Goal: Transaction & Acquisition: Purchase product/service

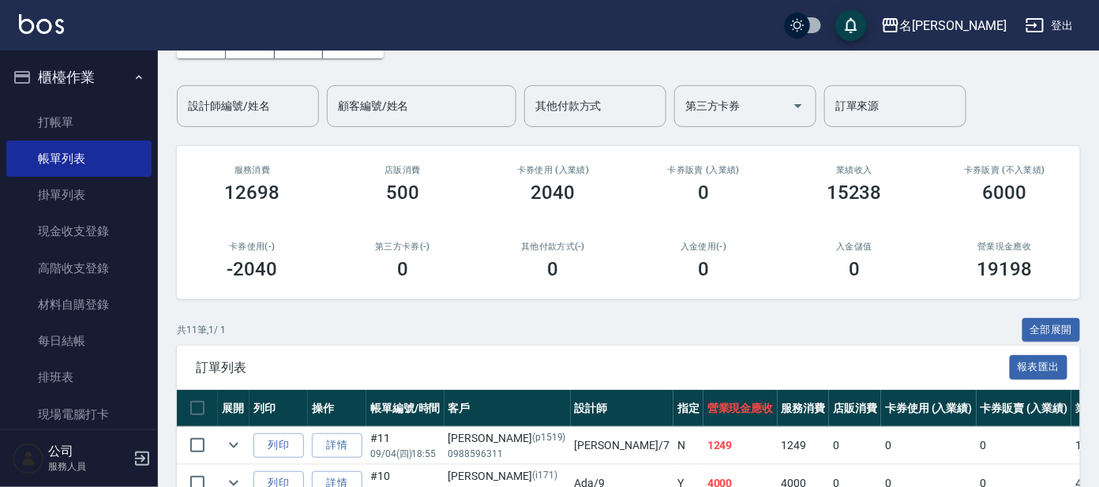
scroll to position [98, 0]
click at [133, 71] on icon "button" at bounding box center [139, 77] width 13 height 13
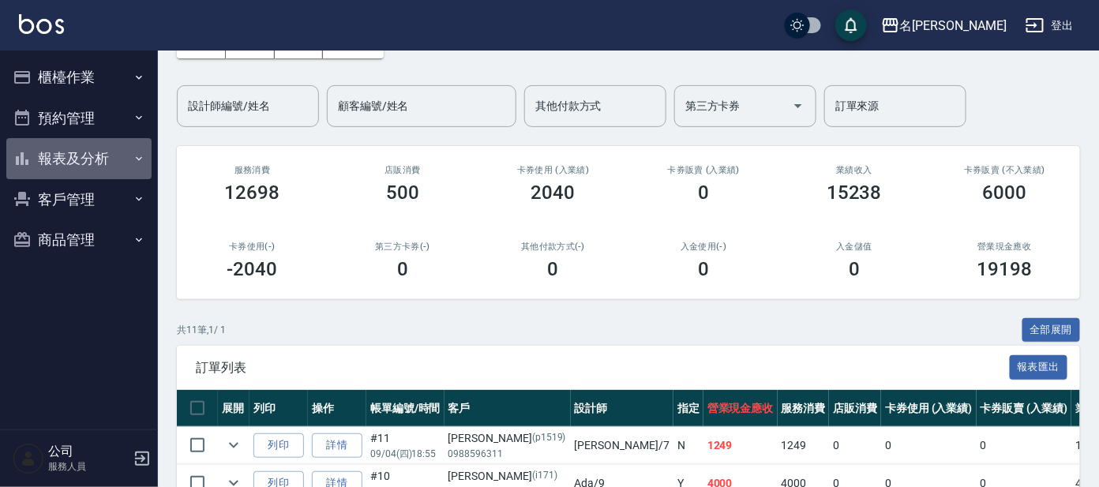
click at [106, 163] on button "報表及分析" at bounding box center [78, 158] width 145 height 41
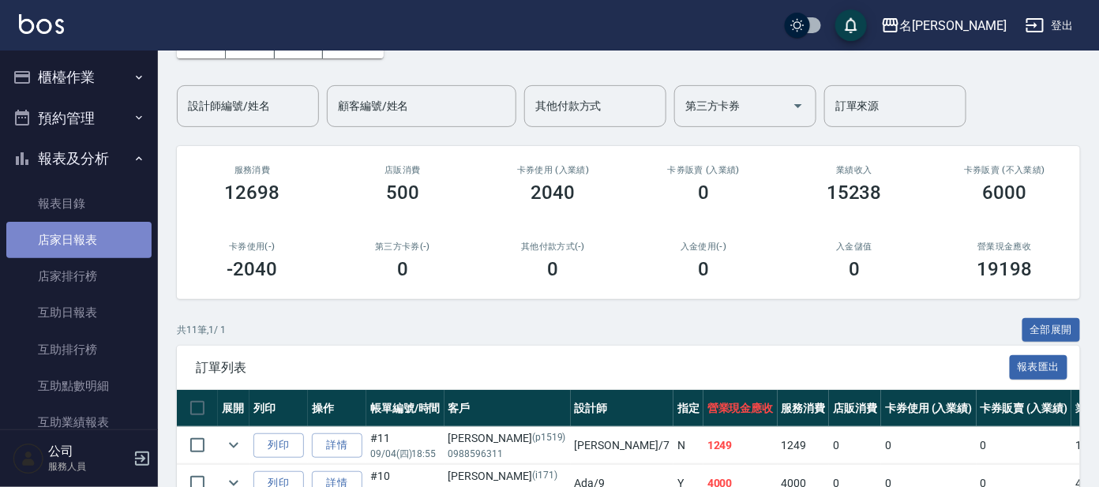
click at [87, 237] on link "店家日報表" at bounding box center [78, 240] width 145 height 36
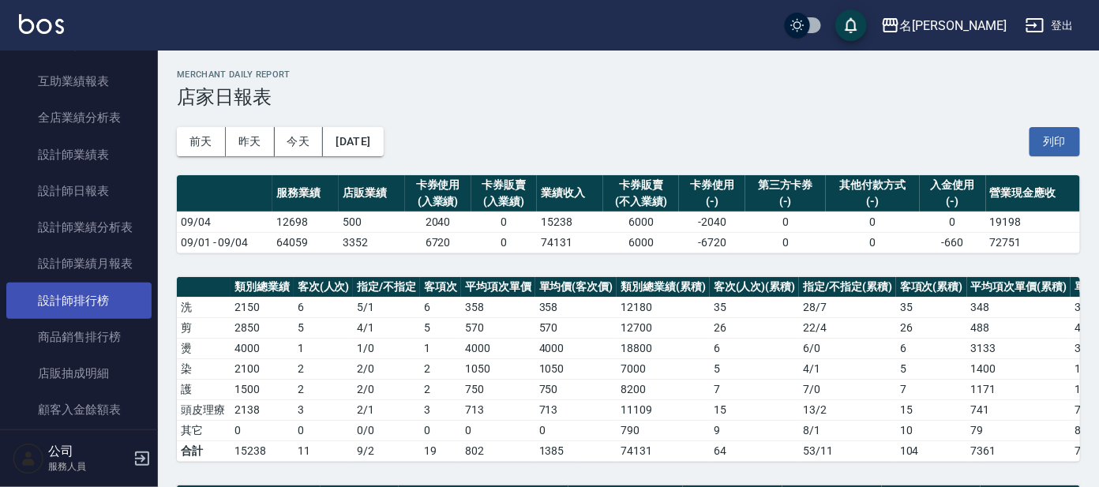
scroll to position [394, 0]
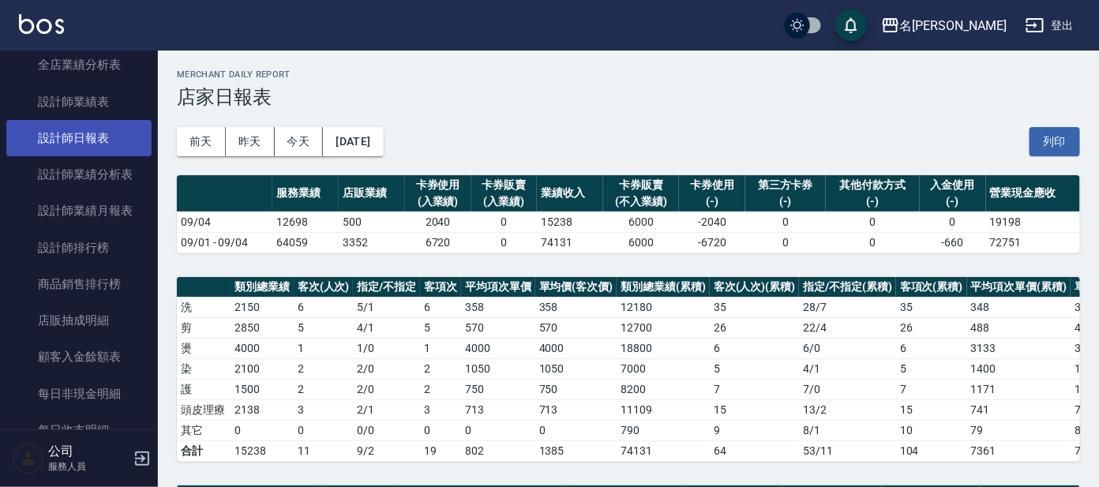
click at [94, 144] on link "設計師日報表" at bounding box center [78, 138] width 145 height 36
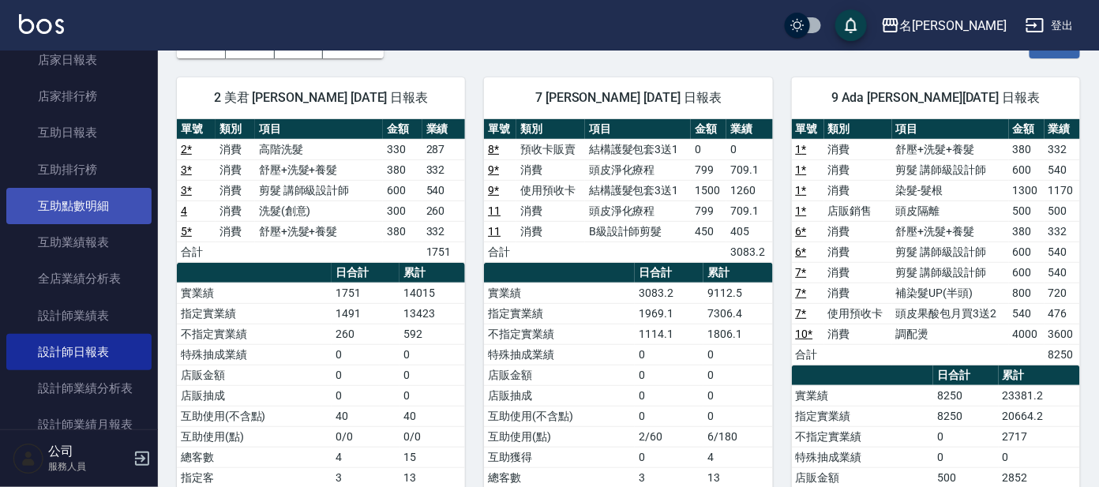
scroll to position [98, 0]
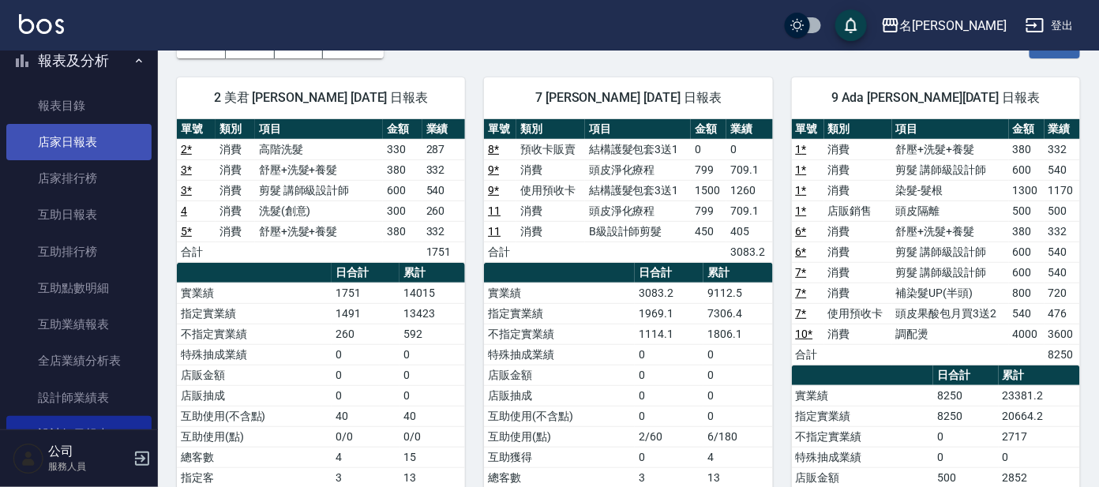
click at [84, 135] on link "店家日報表" at bounding box center [78, 142] width 145 height 36
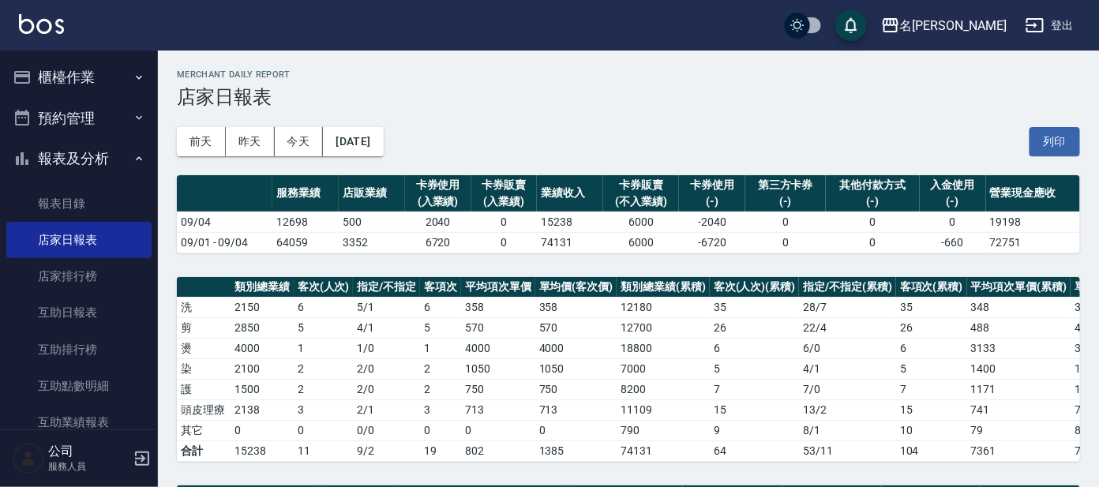
click at [104, 73] on button "櫃檯作業" at bounding box center [78, 77] width 145 height 41
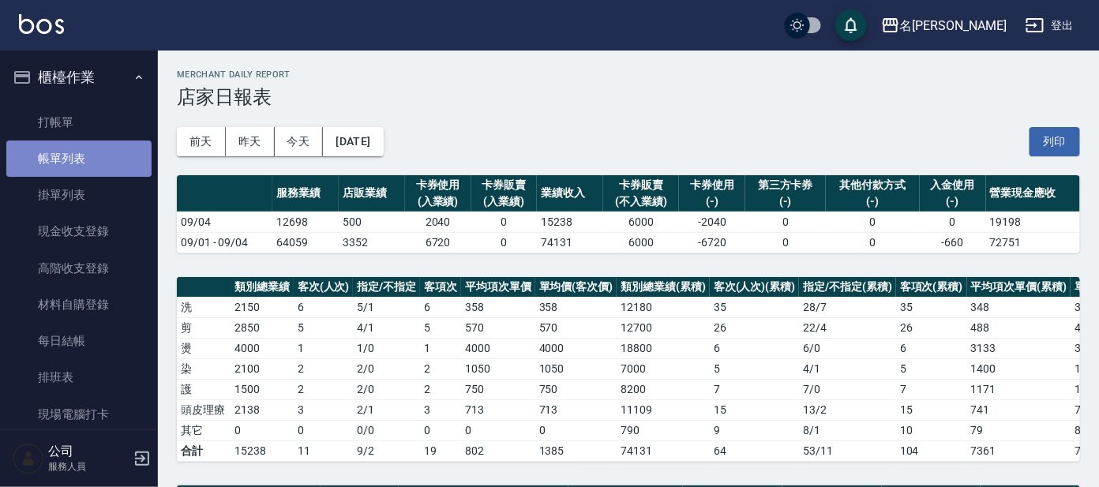
click at [99, 153] on link "帳單列表" at bounding box center [78, 158] width 145 height 36
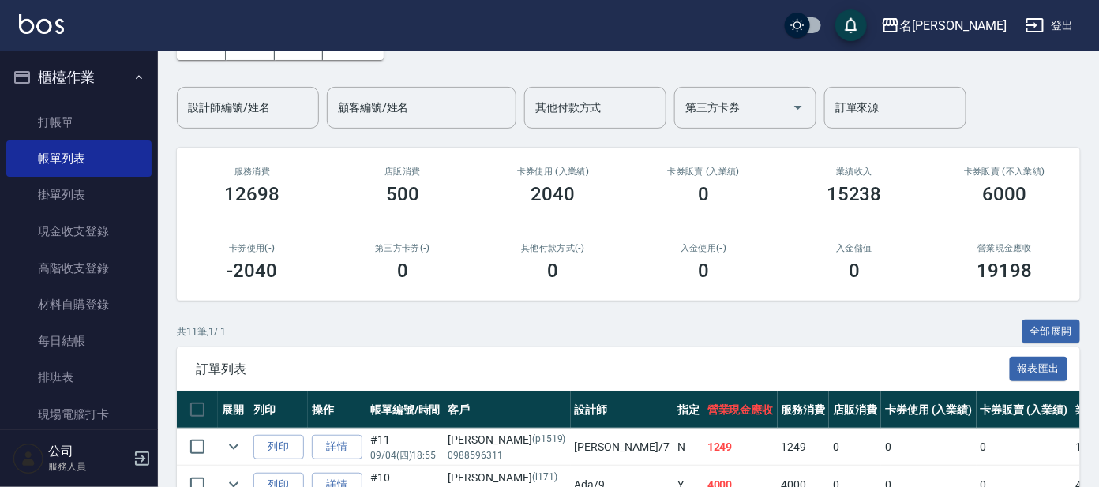
scroll to position [98, 0]
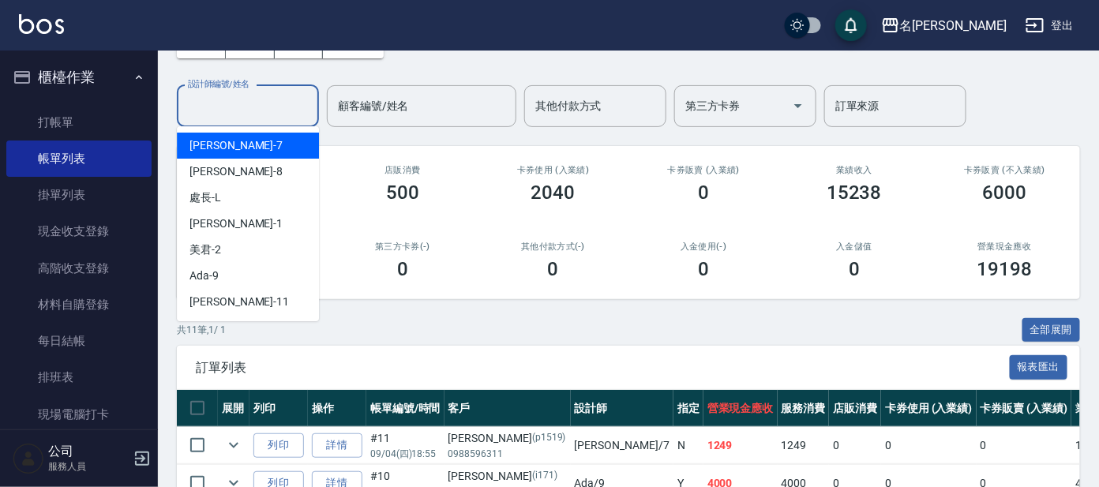
click at [283, 107] on input "設計師編號/姓名" at bounding box center [248, 106] width 128 height 28
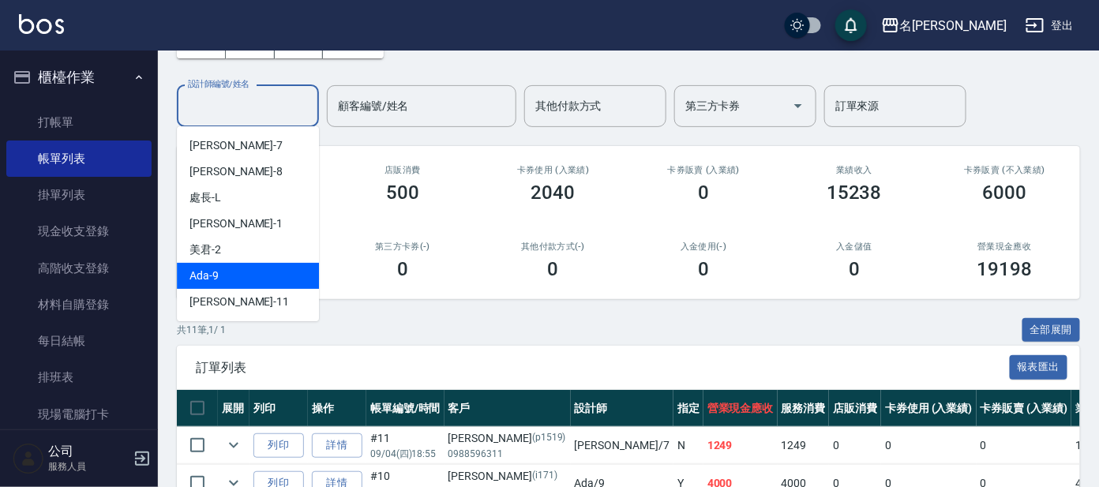
click at [271, 265] on div "Ada -9" at bounding box center [248, 276] width 142 height 26
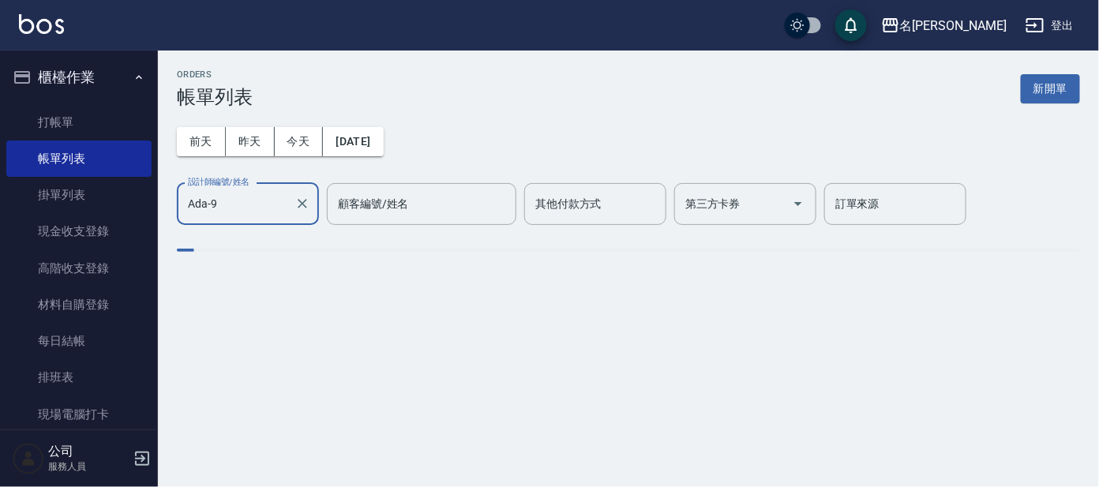
type input "Ada-9"
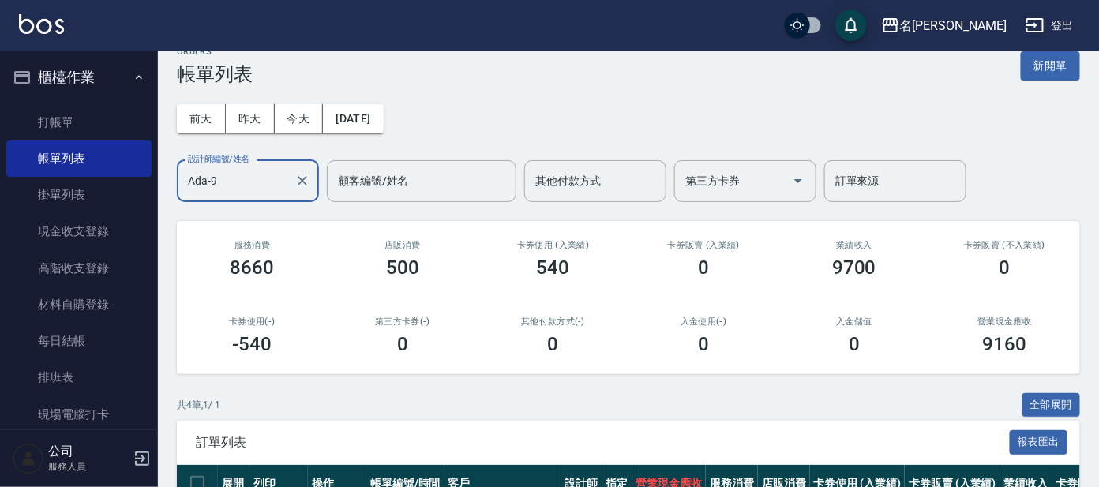
scroll to position [0, 0]
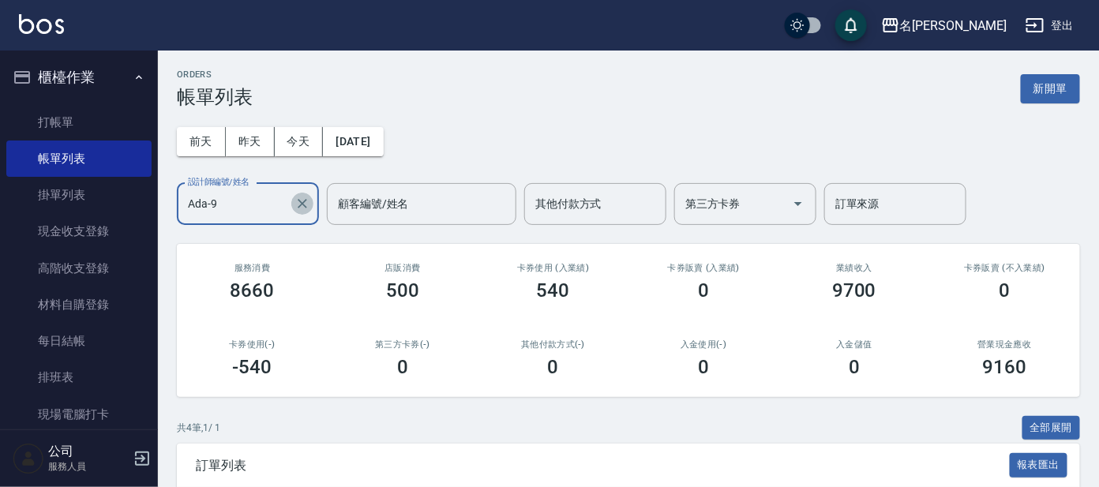
click at [307, 198] on icon "Clear" at bounding box center [302, 204] width 16 height 16
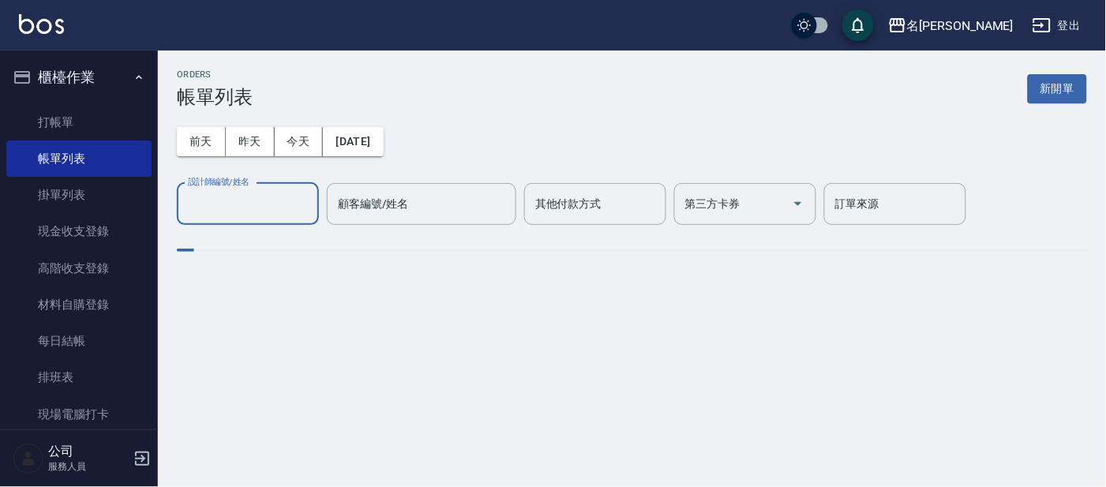
click at [238, 202] on input "設計師編號/姓名" at bounding box center [248, 204] width 128 height 28
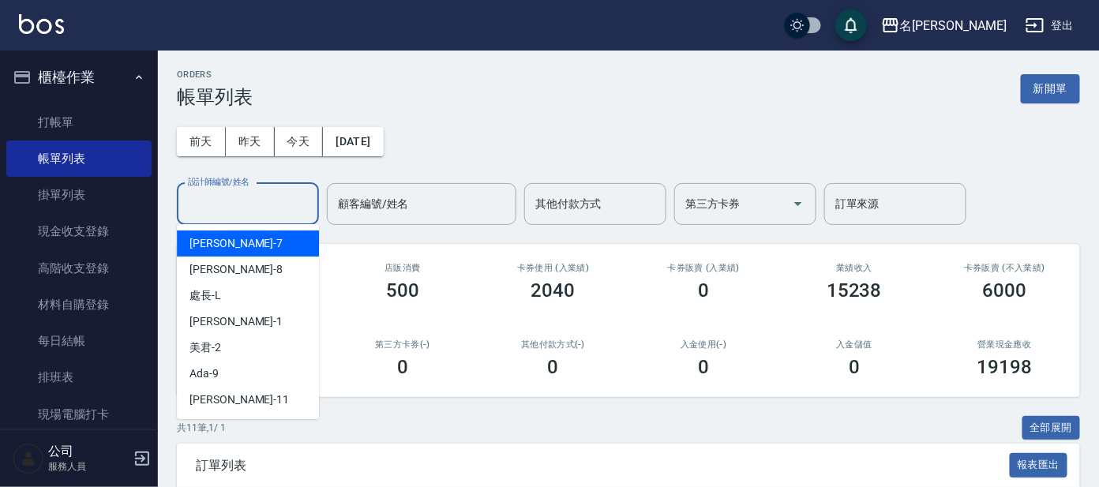
click at [246, 246] on div "[PERSON_NAME] -7" at bounding box center [248, 243] width 142 height 26
type input "[PERSON_NAME]-7"
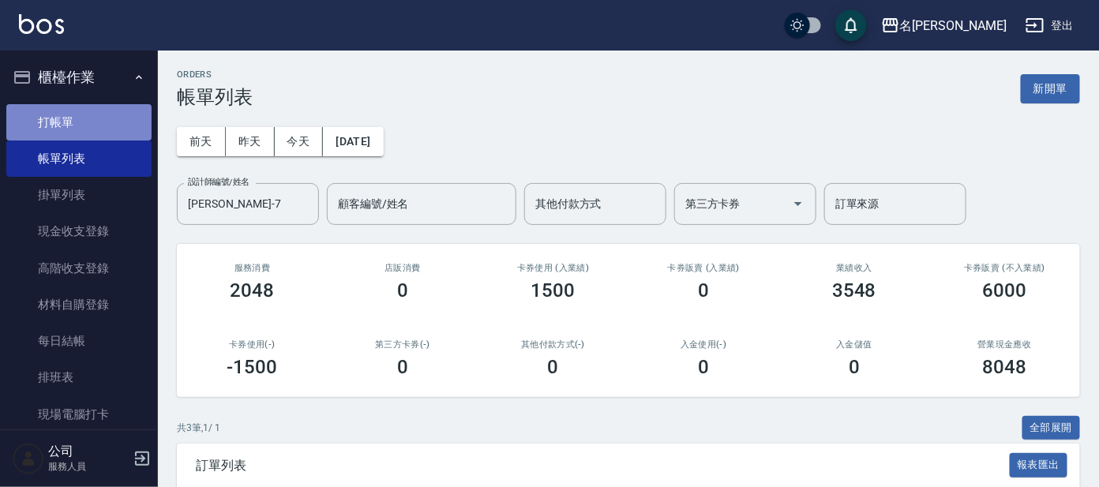
click at [89, 128] on link "打帳單" at bounding box center [78, 122] width 145 height 36
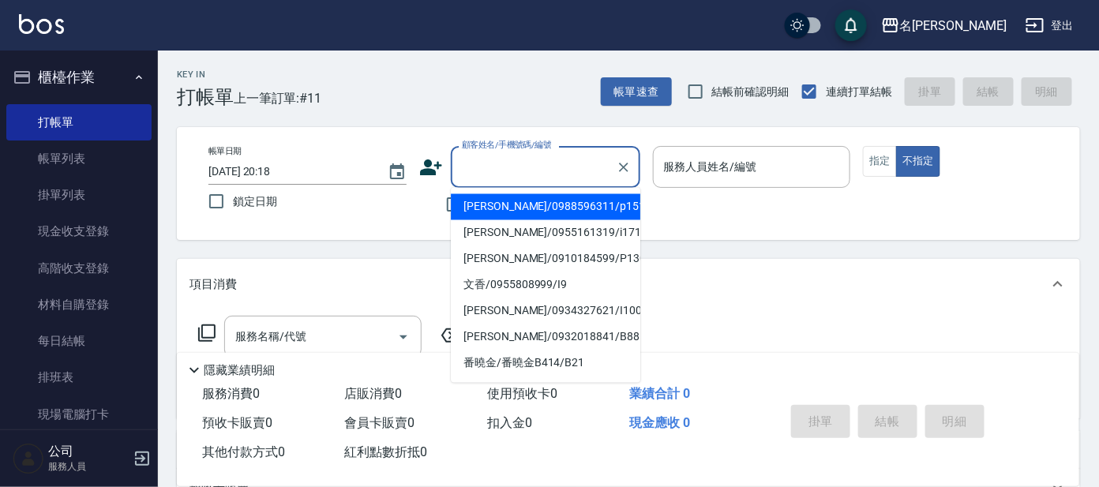
click at [567, 174] on input "顧客姓名/手機號碼/編號" at bounding box center [534, 167] width 152 height 28
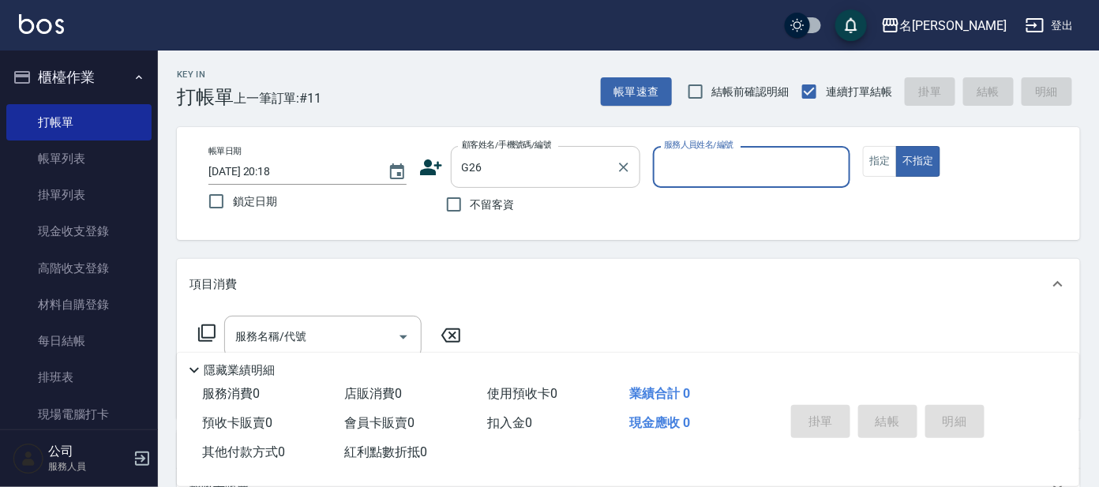
click at [548, 169] on input "G26" at bounding box center [534, 167] width 152 height 28
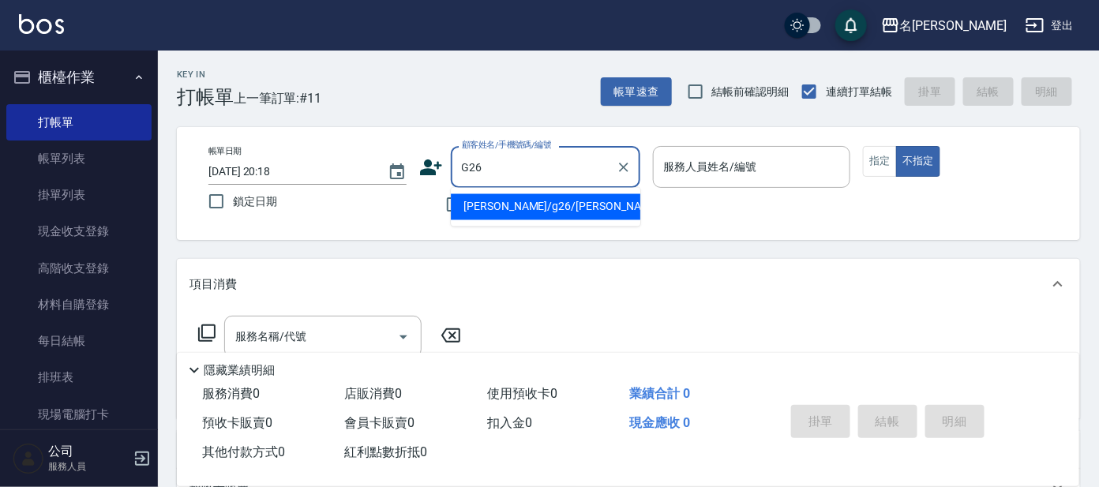
click at [546, 202] on li "[PERSON_NAME]/g26/[PERSON_NAME]" at bounding box center [545, 207] width 189 height 26
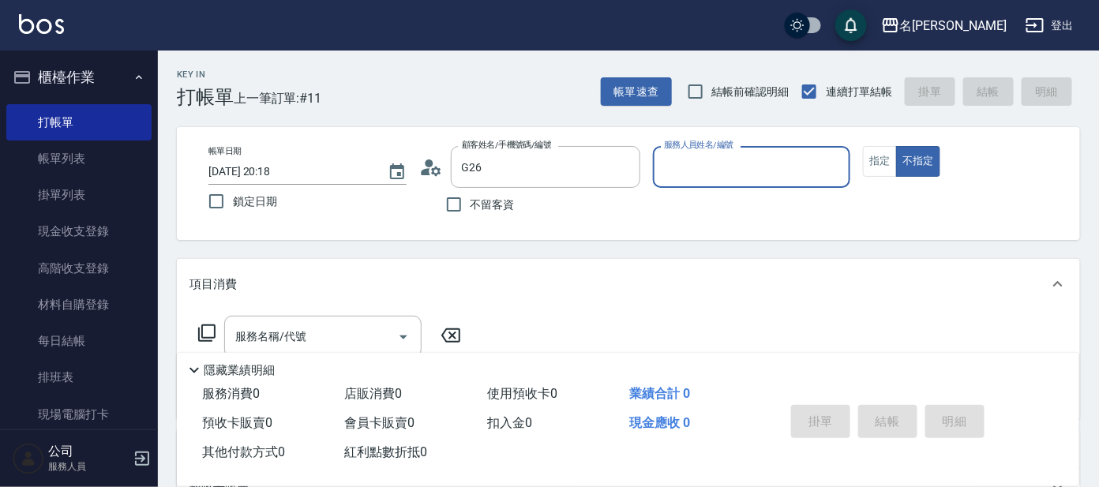
type input "[PERSON_NAME]/g26/[PERSON_NAME]"
click at [786, 174] on input "服務人員姓名/編號" at bounding box center [752, 167] width 184 height 28
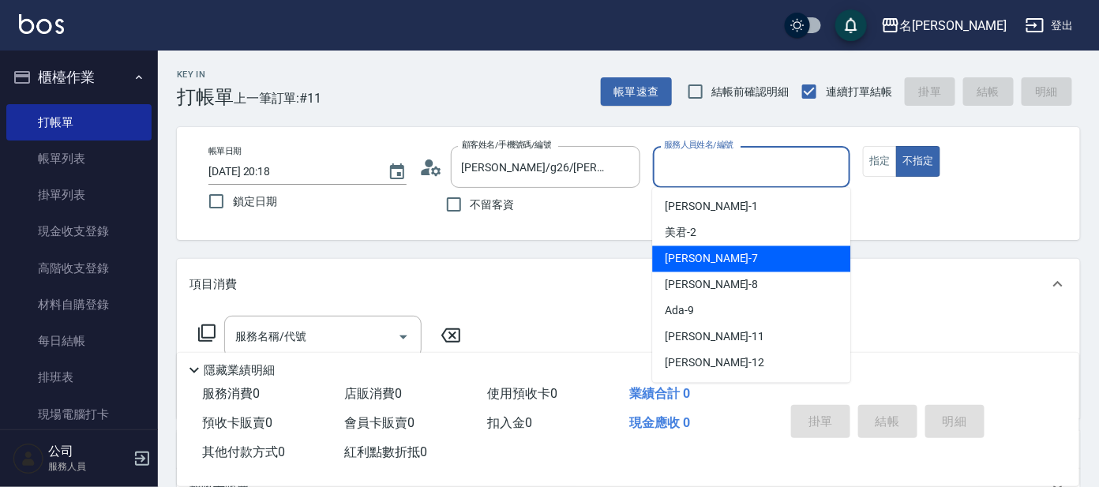
click at [762, 264] on div "[PERSON_NAME] -7" at bounding box center [751, 259] width 198 height 26
type input "[PERSON_NAME]-7"
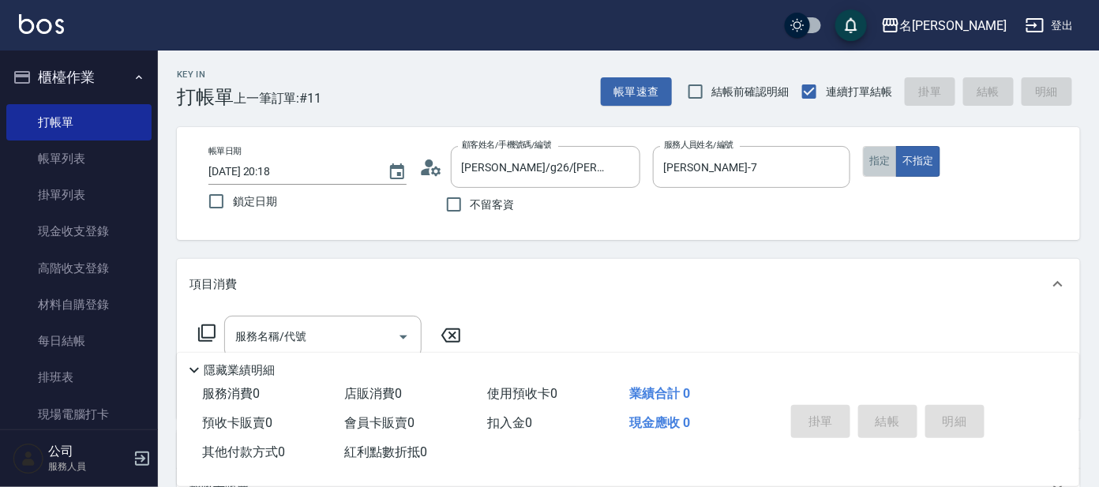
click at [870, 161] on button "指定" at bounding box center [880, 161] width 34 height 31
click at [325, 334] on input "服務名稱/代號" at bounding box center [310, 337] width 159 height 28
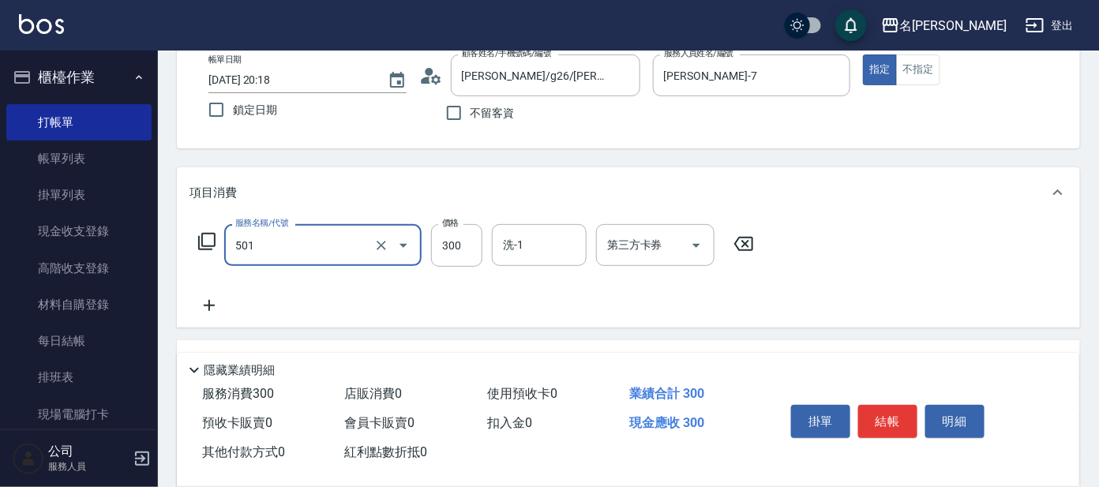
scroll to position [197, 0]
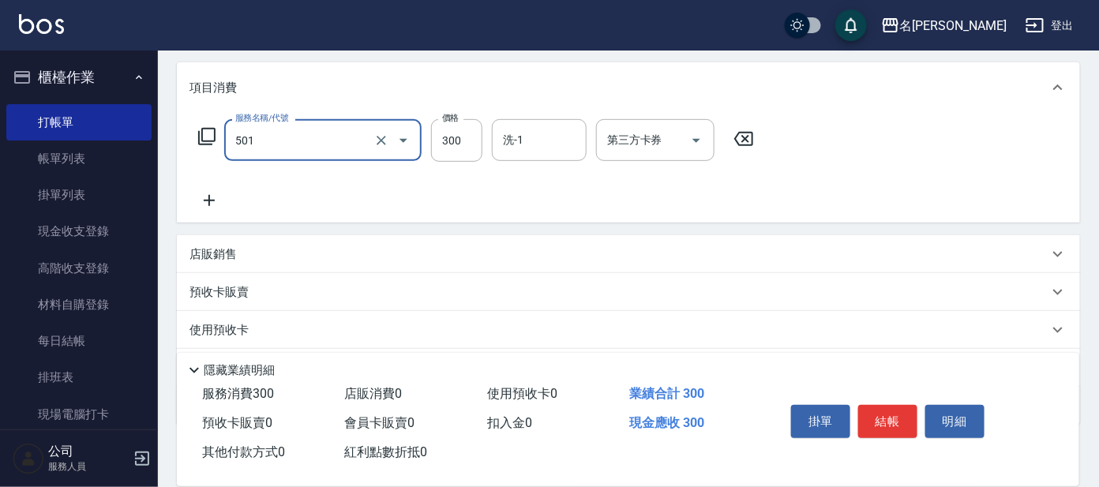
type input "洗髮(創意)(501)"
click at [208, 197] on icon at bounding box center [208, 200] width 39 height 19
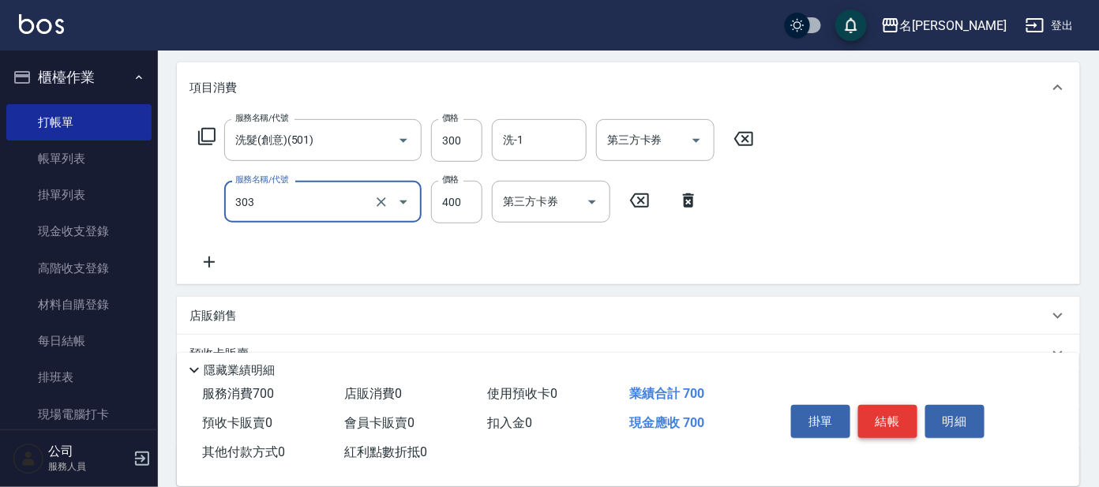
type input "剪髮C級設計師(303)"
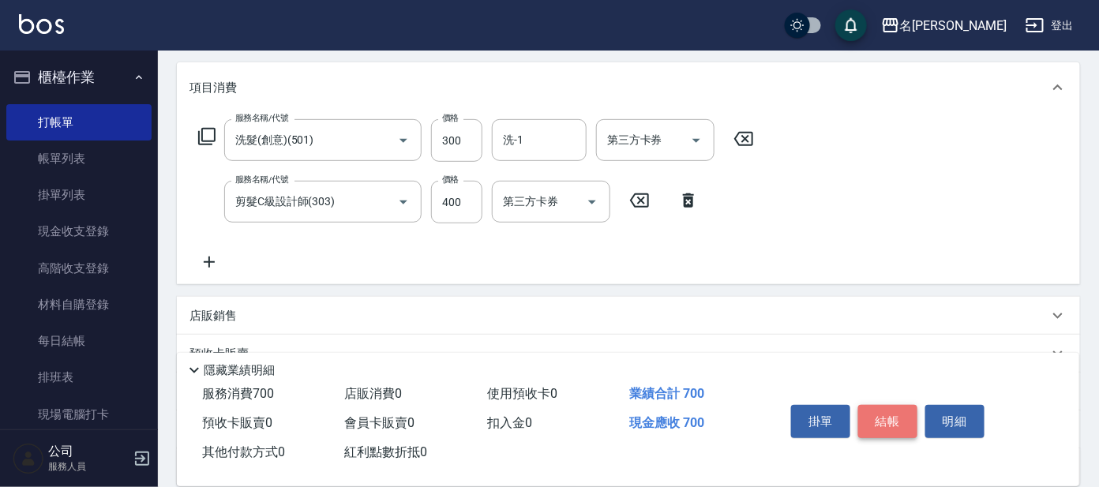
click at [875, 407] on button "結帳" at bounding box center [887, 421] width 59 height 33
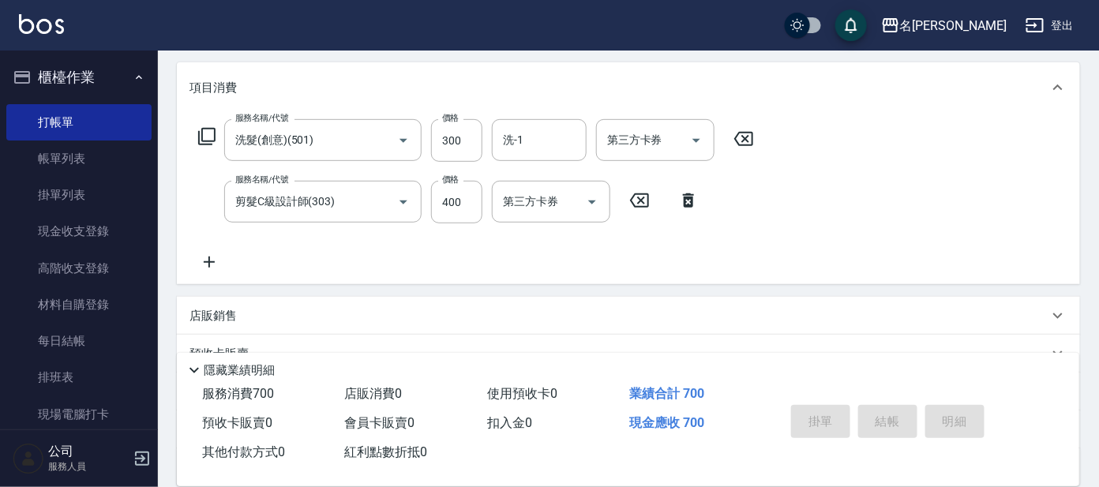
click at [122, 74] on button "櫃檯作業" at bounding box center [78, 77] width 145 height 41
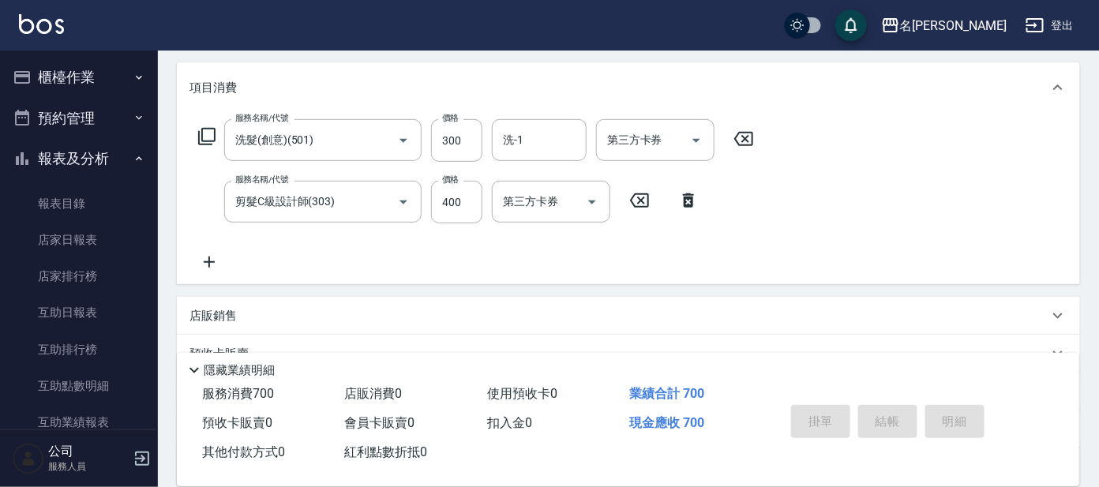
type input "[DATE] 20:19"
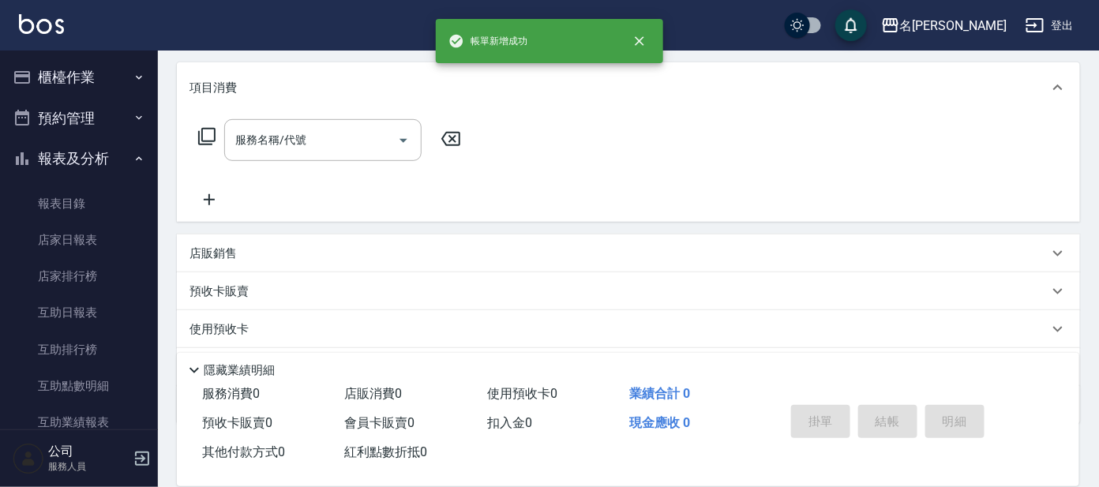
scroll to position [0, 0]
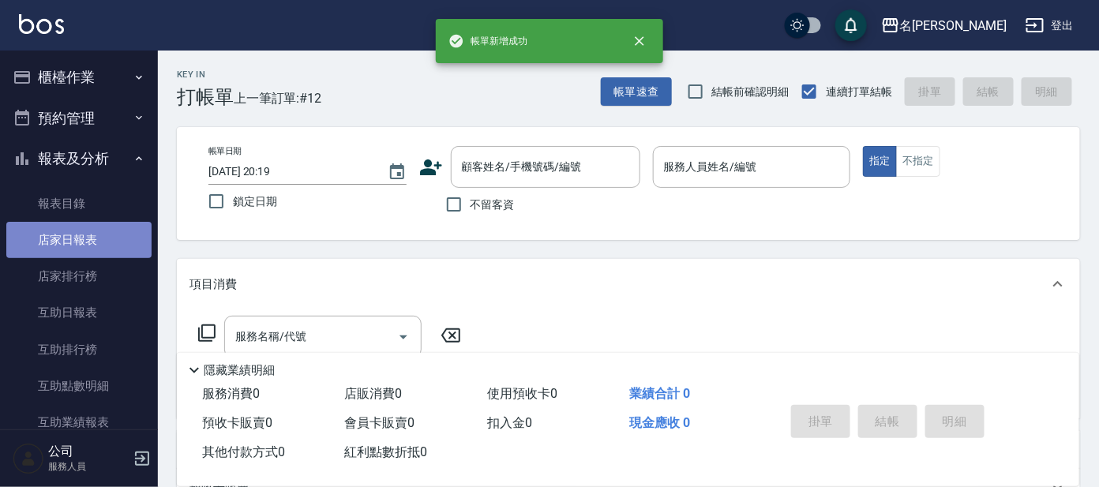
click at [103, 236] on link "店家日報表" at bounding box center [78, 240] width 145 height 36
